Goal: Book appointment/travel/reservation

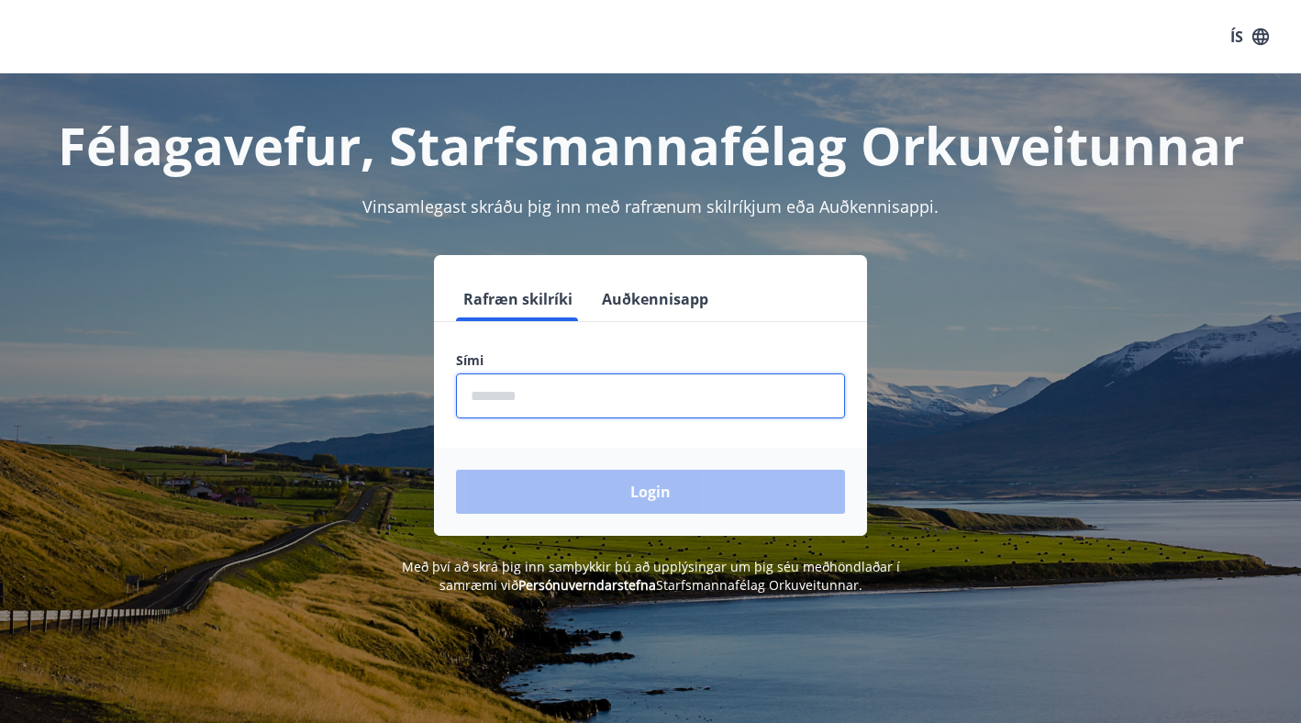
click at [569, 413] on input "phone" at bounding box center [650, 395] width 389 height 45
type input "********"
click at [456, 470] on button "Login" at bounding box center [650, 492] width 389 height 44
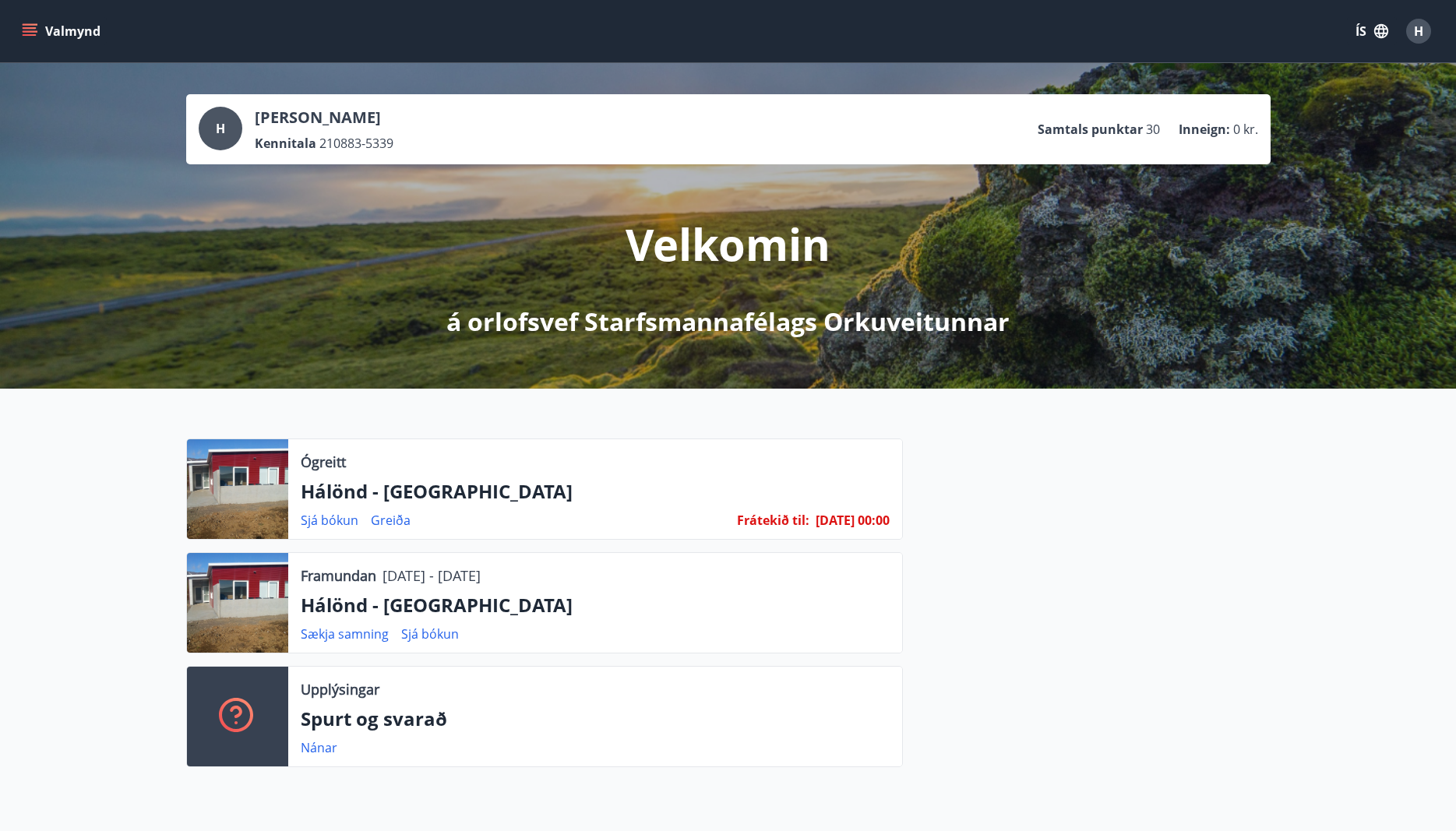
click at [1104, 517] on div at bounding box center [1086, 609] width 368 height 341
drag, startPoint x: 793, startPoint y: 518, endPoint x: 970, endPoint y: 513, distance: 177.1
click at [902, 514] on div "Ógreitt Hálönd - Akureyri Sjá bókun Greiða Frátekið til : 01.12.25 - 00:00" at bounding box center [544, 489] width 717 height 101
click at [970, 513] on div at bounding box center [1086, 609] width 368 height 341
click at [327, 515] on link "Sjá bókun" at bounding box center [329, 520] width 58 height 17
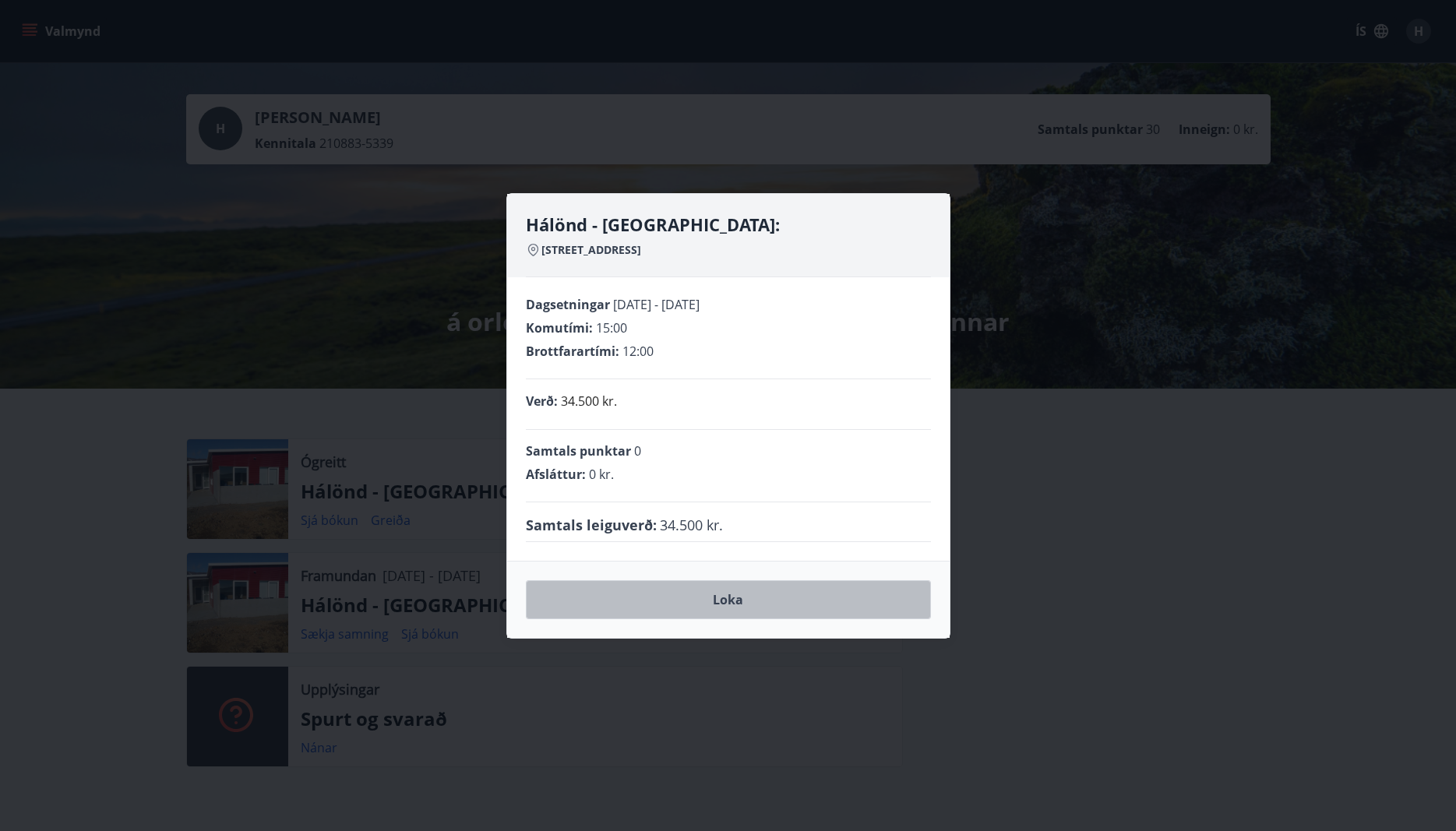
click at [700, 591] on button "Loka" at bounding box center [728, 599] width 405 height 39
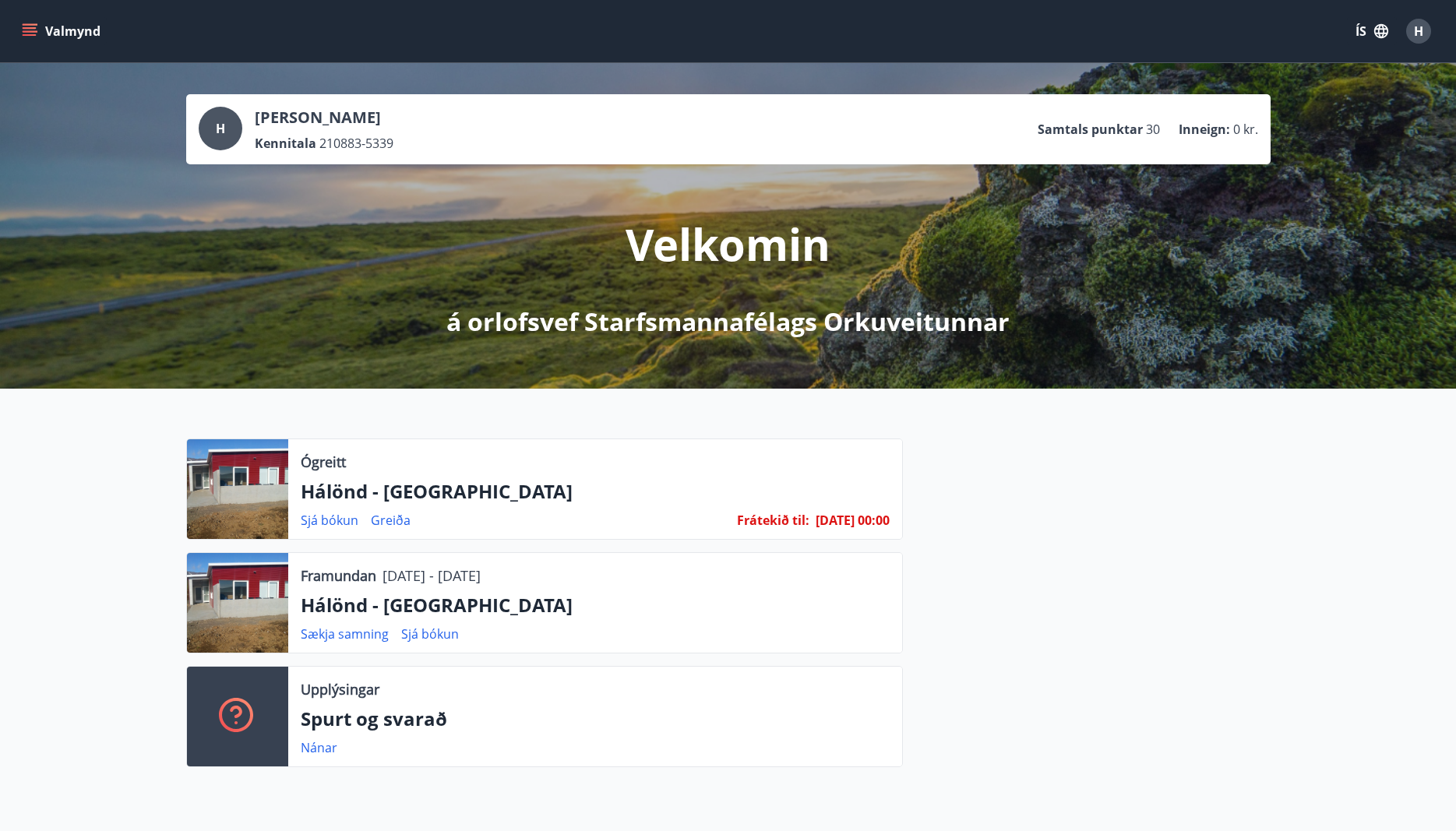
click at [795, 525] on p "Frátekið til : 01.12.25 - 00:00" at bounding box center [813, 520] width 153 height 17
click at [391, 521] on link "Greiða" at bounding box center [391, 520] width 40 height 17
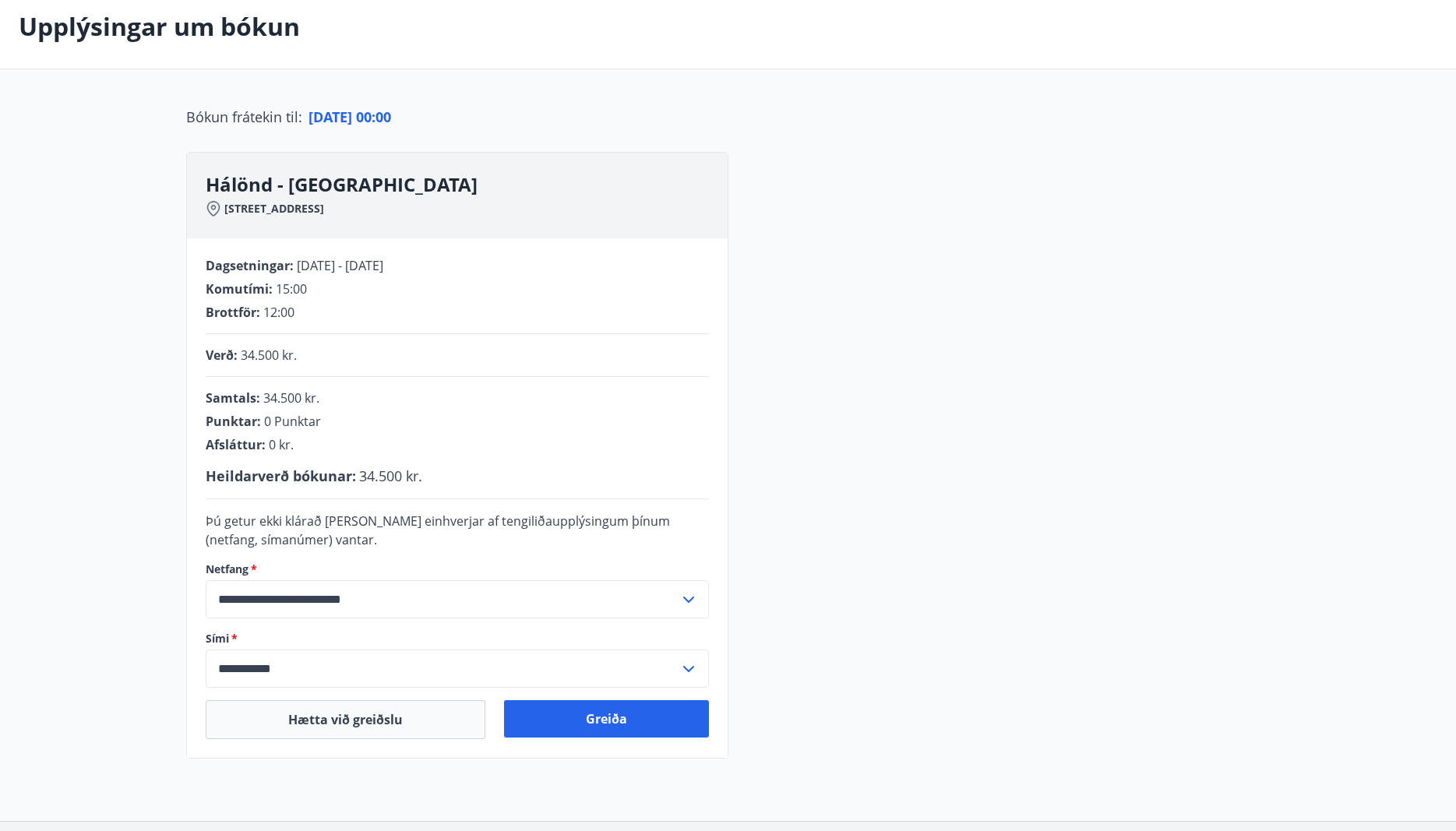
scroll to position [80, 0]
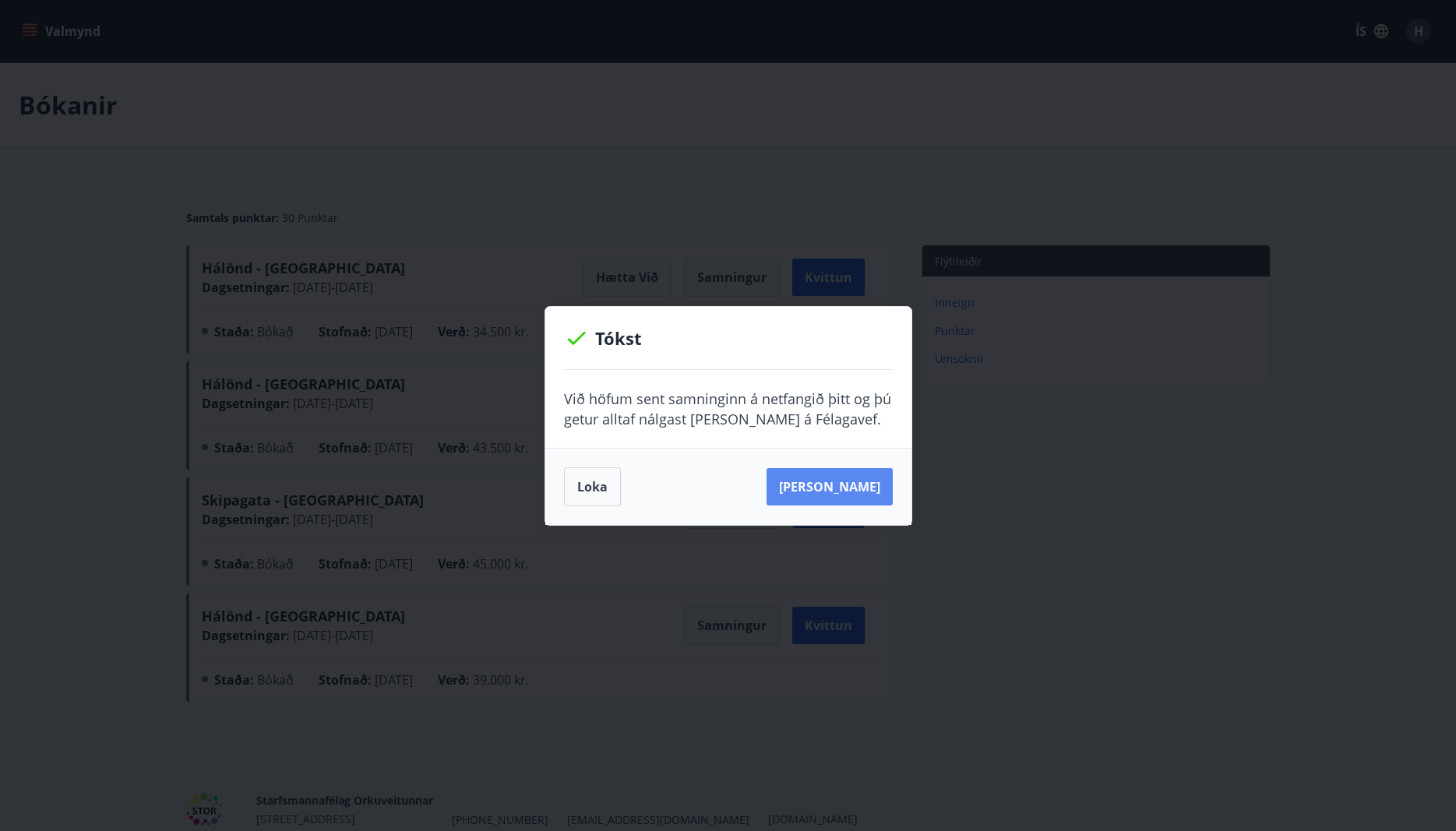
click at [877, 486] on button "[PERSON_NAME]" at bounding box center [829, 486] width 126 height 37
